Goal: Navigation & Orientation: Understand site structure

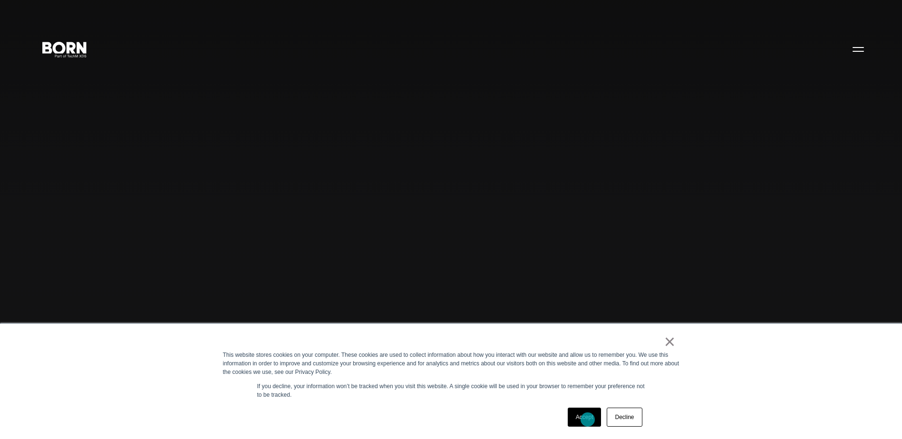
click at [588, 420] on link "Accept" at bounding box center [585, 417] width 34 height 19
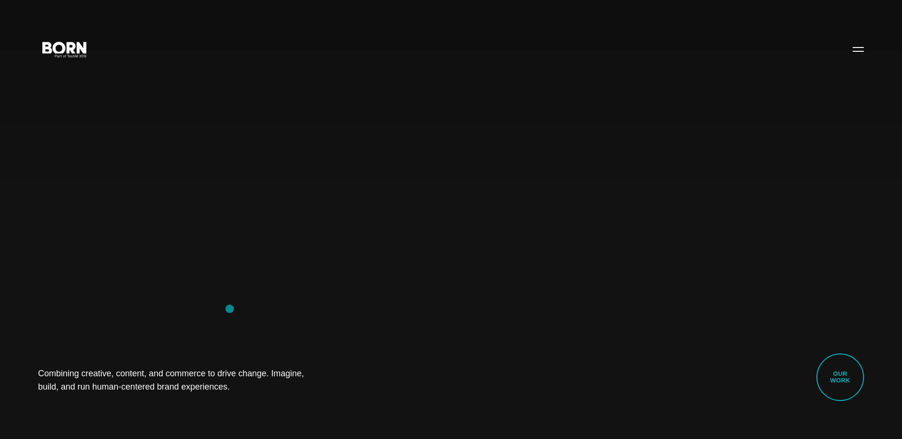
click at [301, 271] on div "Combining creative, content, and commerce to drive change. Imagine, build, and …" at bounding box center [451, 219] width 902 height 439
drag, startPoint x: 352, startPoint y: 250, endPoint x: 736, endPoint y: 285, distance: 385.3
click at [736, 285] on div "Combining creative, content, and commerce to drive change. Imagine, build, and …" at bounding box center [451, 219] width 902 height 439
drag, startPoint x: 652, startPoint y: 183, endPoint x: 398, endPoint y: 227, distance: 257.8
click at [398, 227] on div "Combining creative, content, and commerce to drive change. Imagine, build, and …" at bounding box center [451, 219] width 902 height 439
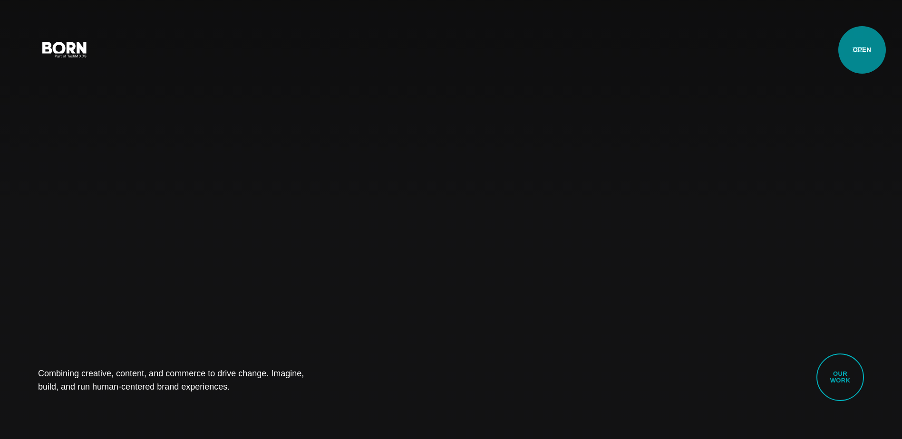
click at [862, 50] on button "Primary Menu" at bounding box center [858, 49] width 23 height 20
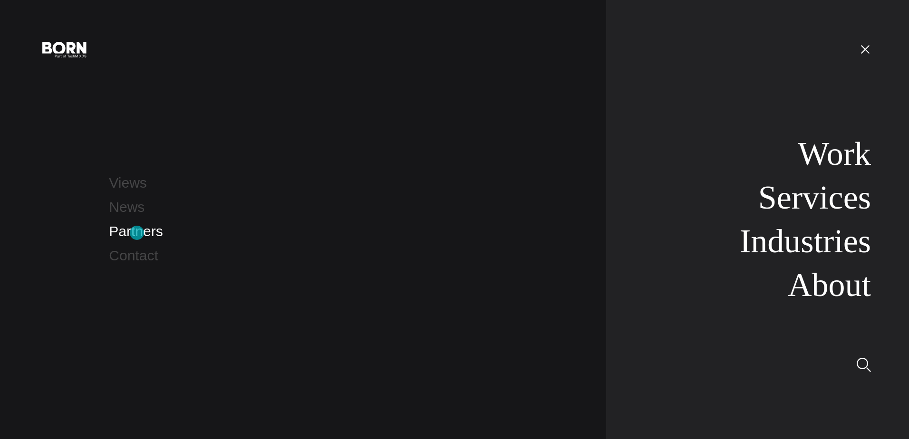
click at [137, 233] on link "Partners" at bounding box center [136, 231] width 54 height 16
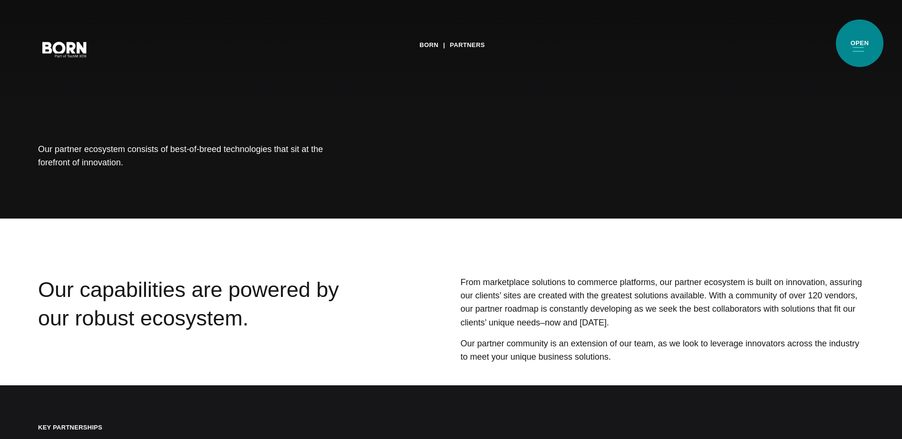
click at [860, 43] on button "Primary Menu" at bounding box center [858, 49] width 23 height 20
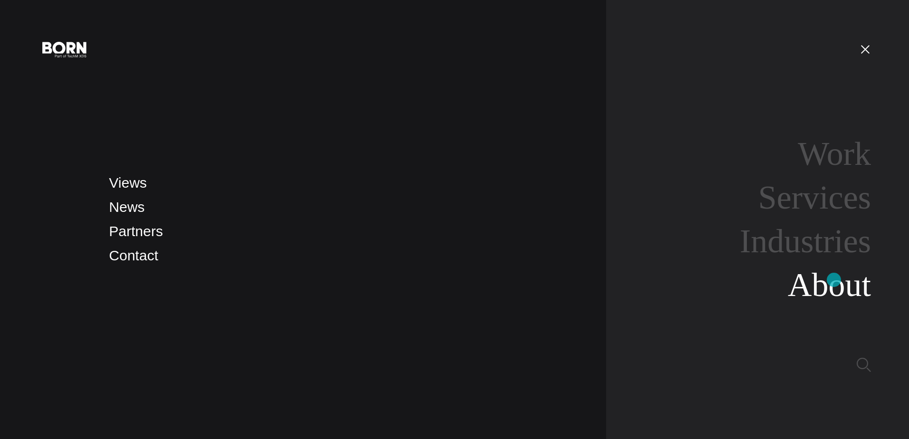
click at [834, 280] on link "About" at bounding box center [829, 285] width 83 height 37
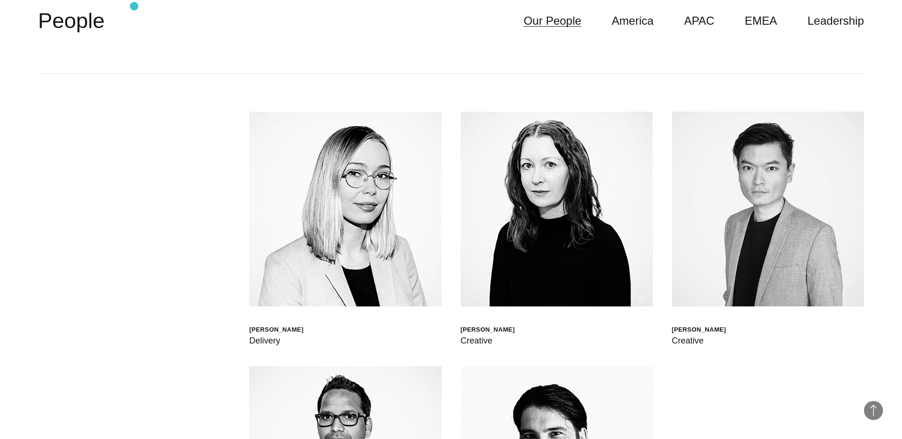
scroll to position [2853, 0]
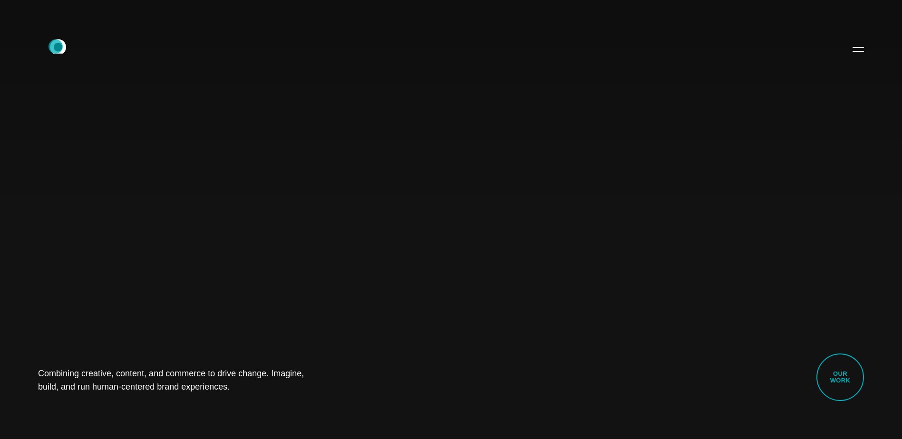
click at [56, 47] on icon ".st0{display:none;} .st1{display:inline;} .st2{font-family:'HelveticaNeue-Mediu…" at bounding box center [64, 49] width 61 height 25
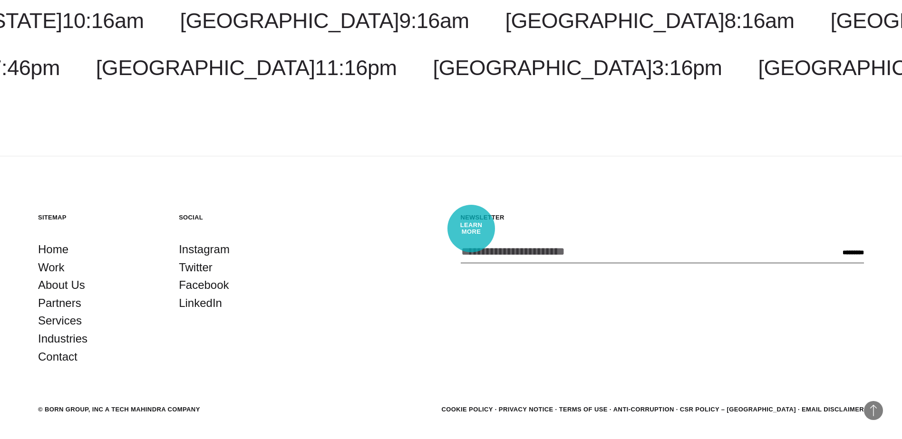
scroll to position [3029, 0]
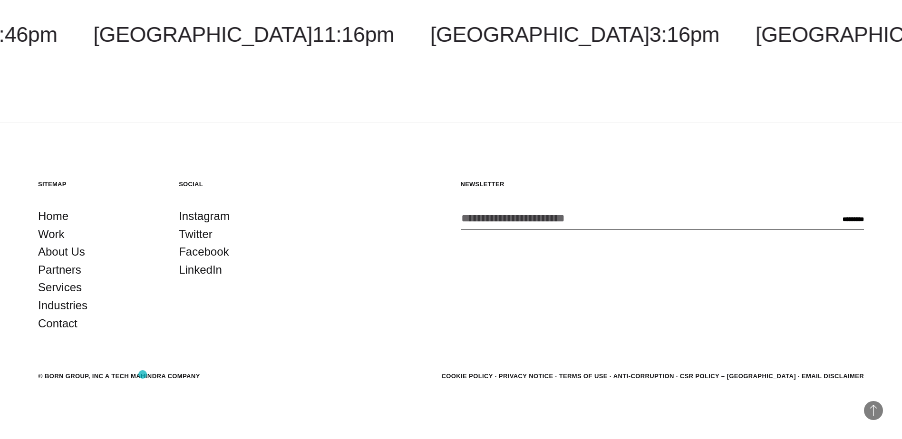
click at [143, 375] on div "© BORN GROUP, INC A Tech Mahindra Company" at bounding box center [119, 377] width 162 height 10
drag, startPoint x: 163, startPoint y: 375, endPoint x: 112, endPoint y: 371, distance: 51.0
click at [112, 372] on div "© BORN GROUP, INC A Tech Mahindra Company" at bounding box center [119, 377] width 162 height 10
copy div "Tech Mahindra"
